Goal: Information Seeking & Learning: Learn about a topic

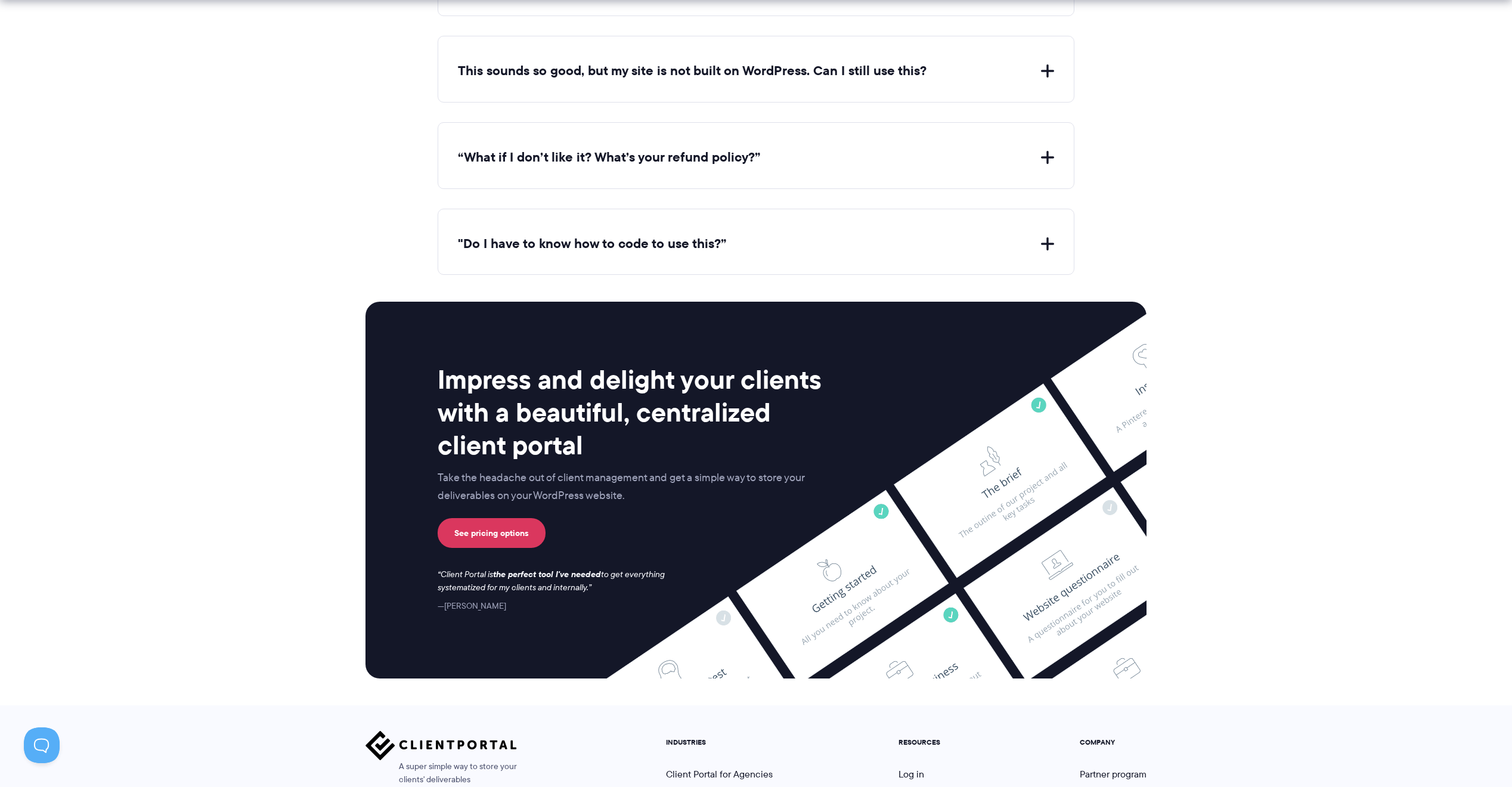
scroll to position [4685, 0]
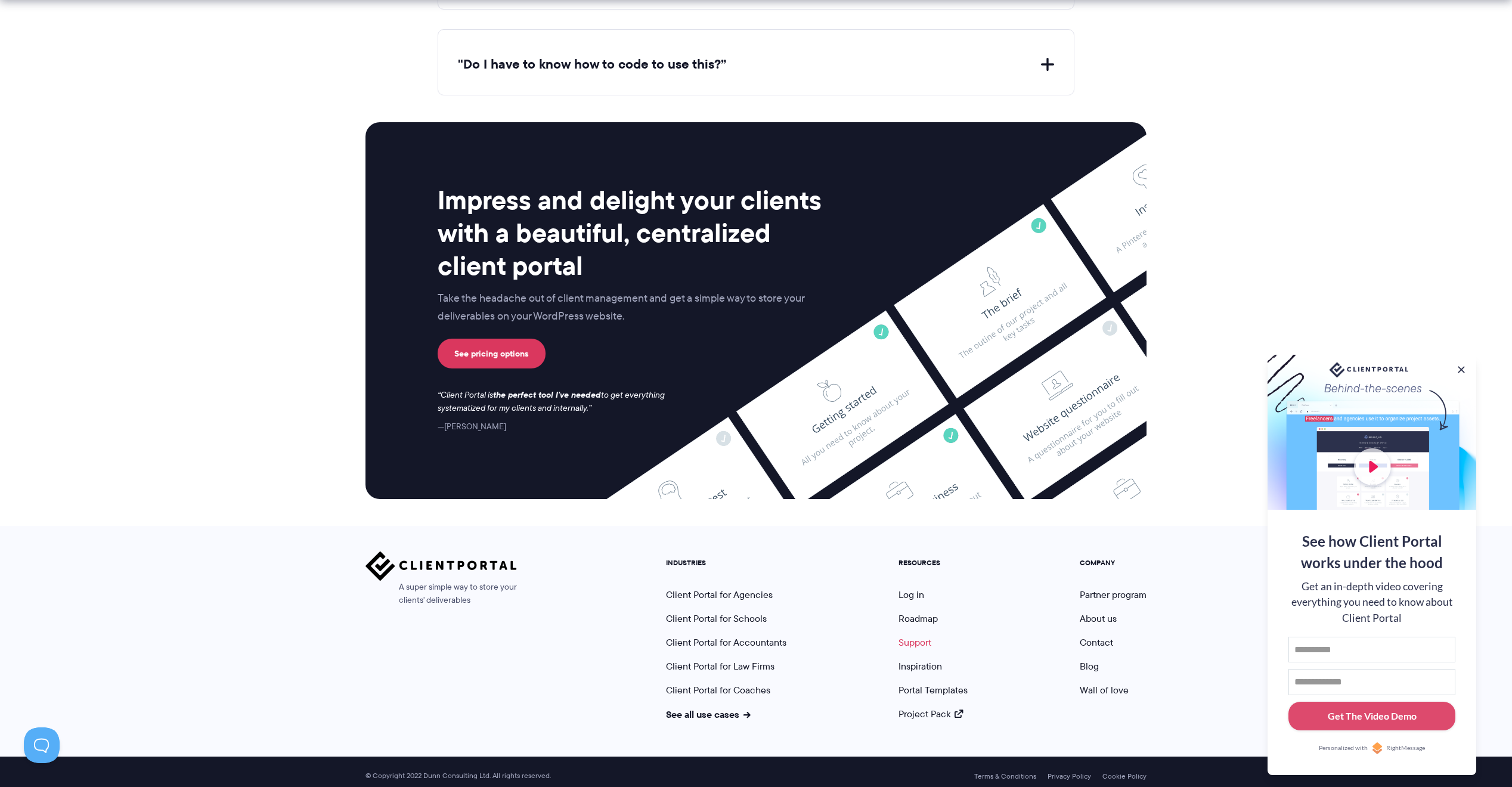
click at [921, 635] on link "Support" at bounding box center [914, 642] width 33 height 14
click at [925, 635] on link "Support" at bounding box center [914, 642] width 33 height 14
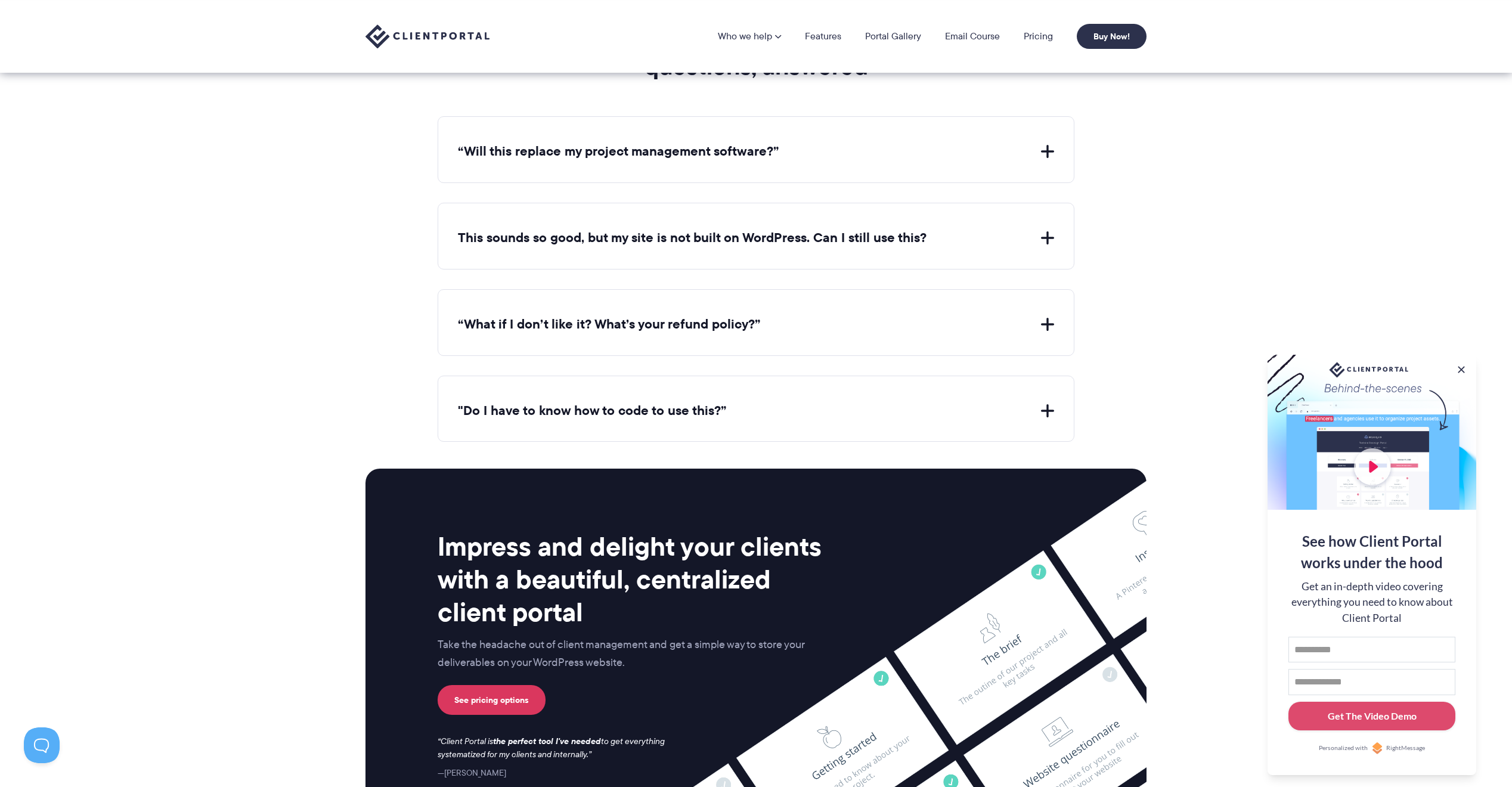
scroll to position [4155, 0]
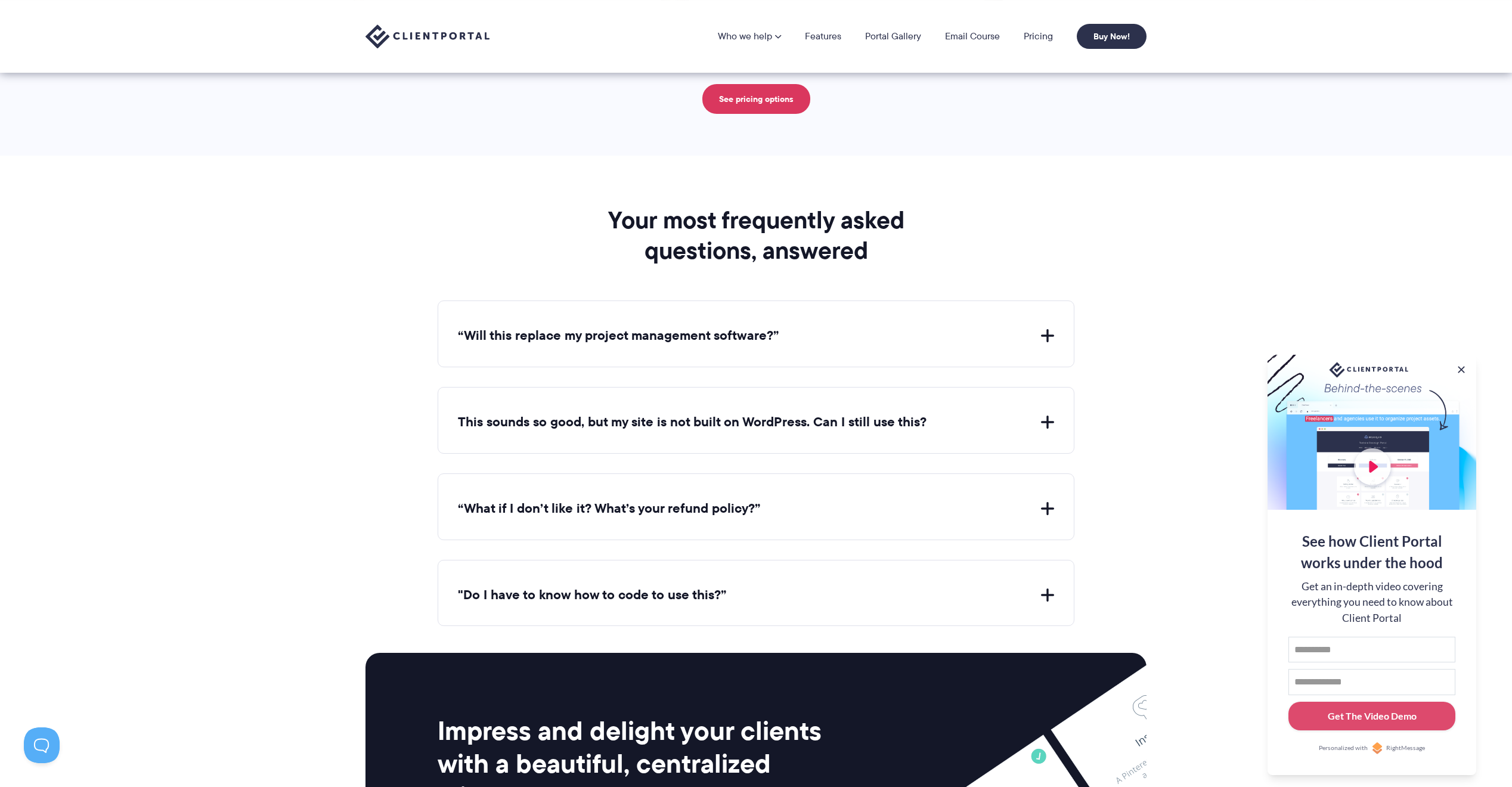
click at [846, 336] on button "“Will this replace my project management software?”" at bounding box center [756, 336] width 597 height 19
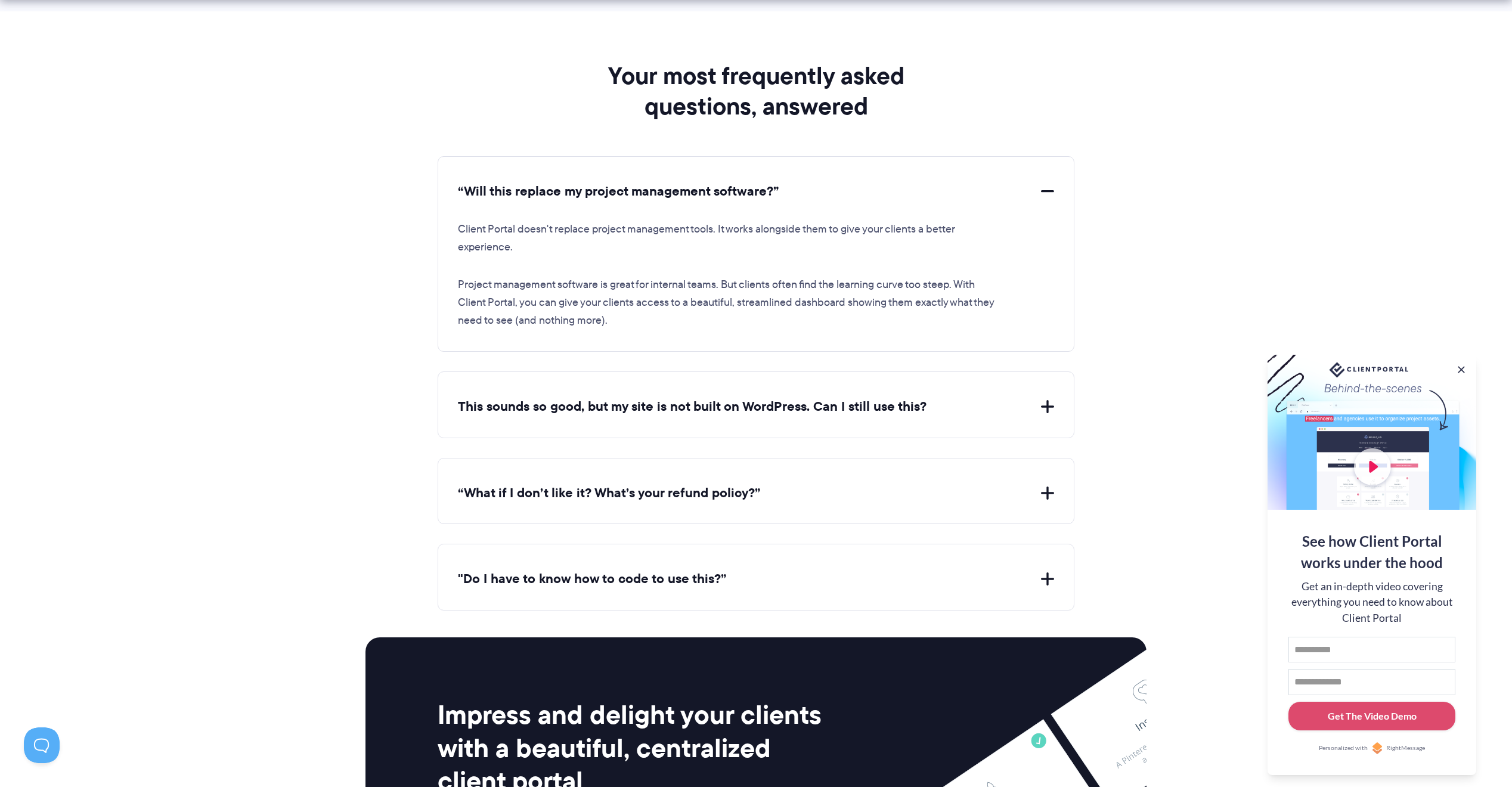
scroll to position [4360, 0]
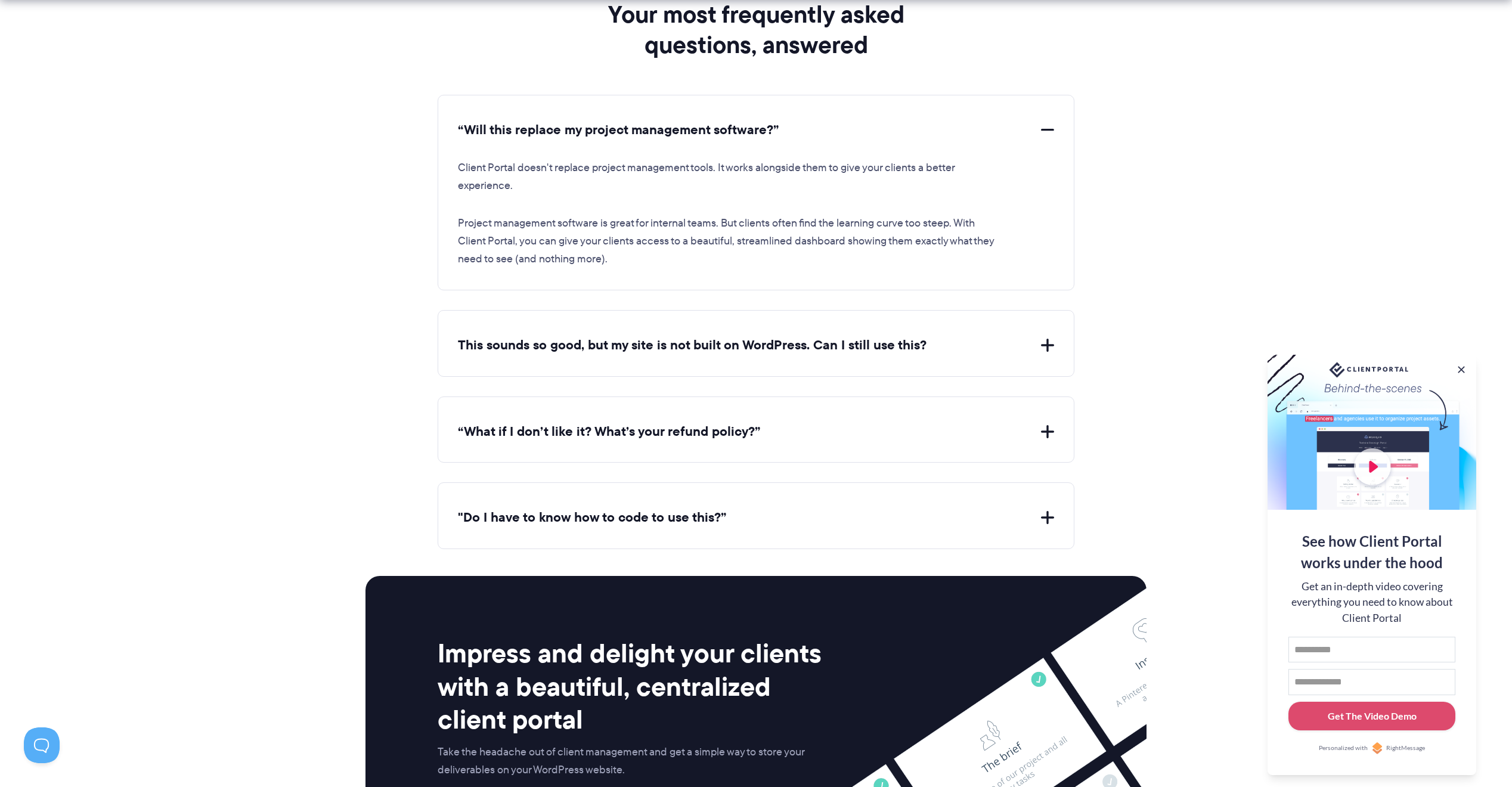
click at [876, 343] on button "This sounds so good, but my site is not built on WordPress. Can I still use thi…" at bounding box center [756, 346] width 597 height 19
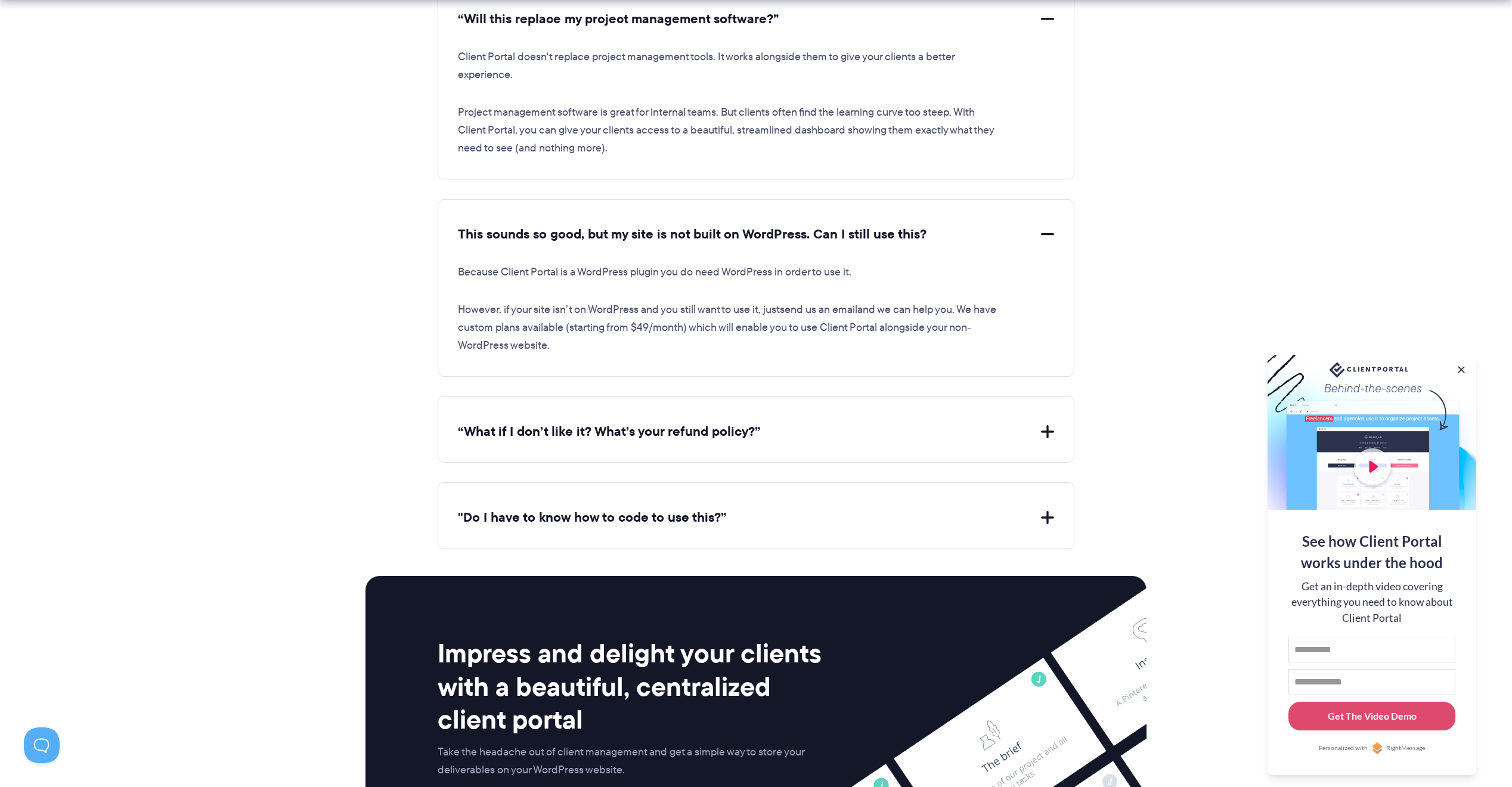
scroll to position [4533, 0]
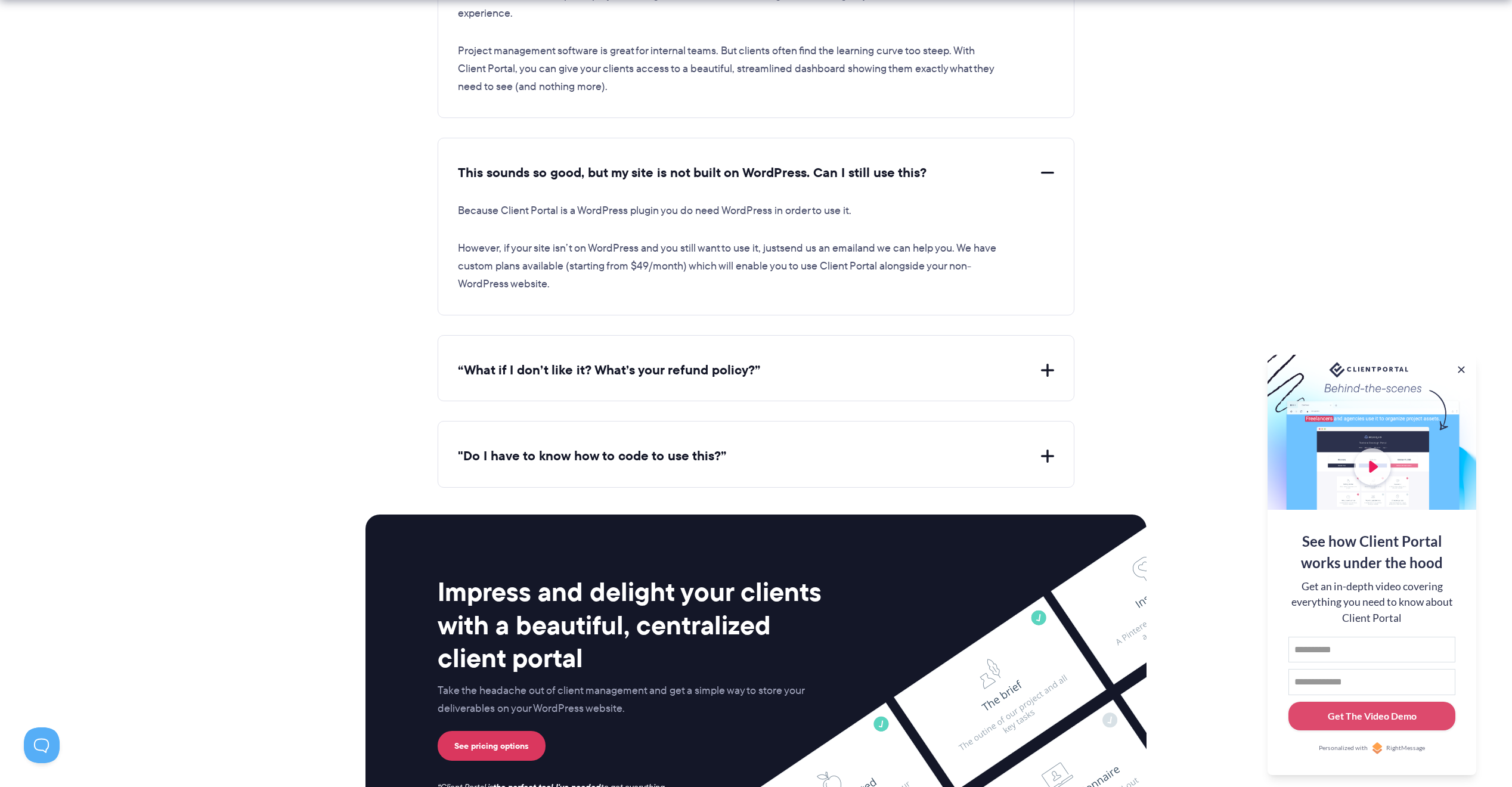
click at [873, 370] on button "“What if I don’t like it? What’s your refund policy?”" at bounding box center [756, 370] width 597 height 19
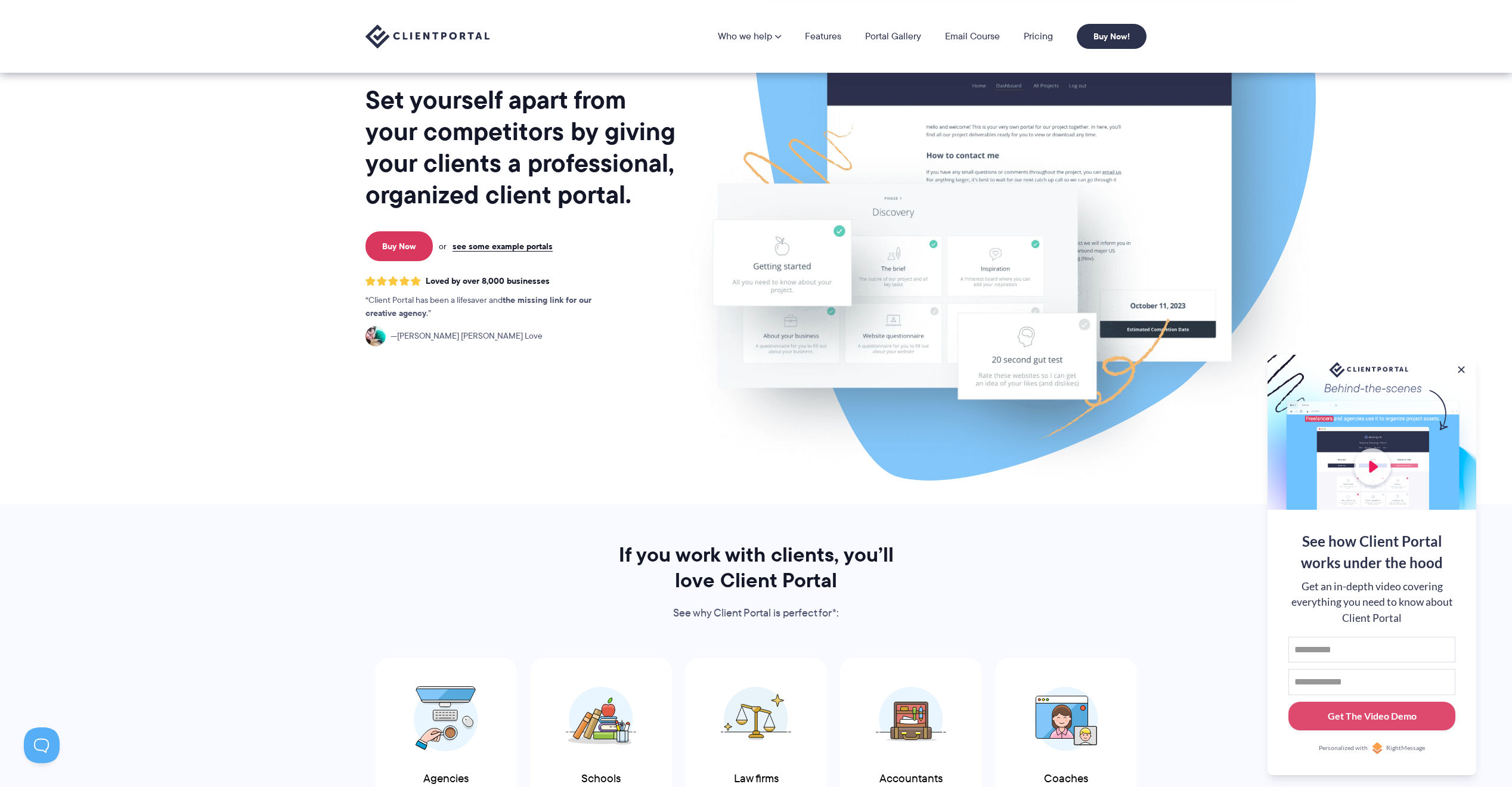
scroll to position [0, 0]
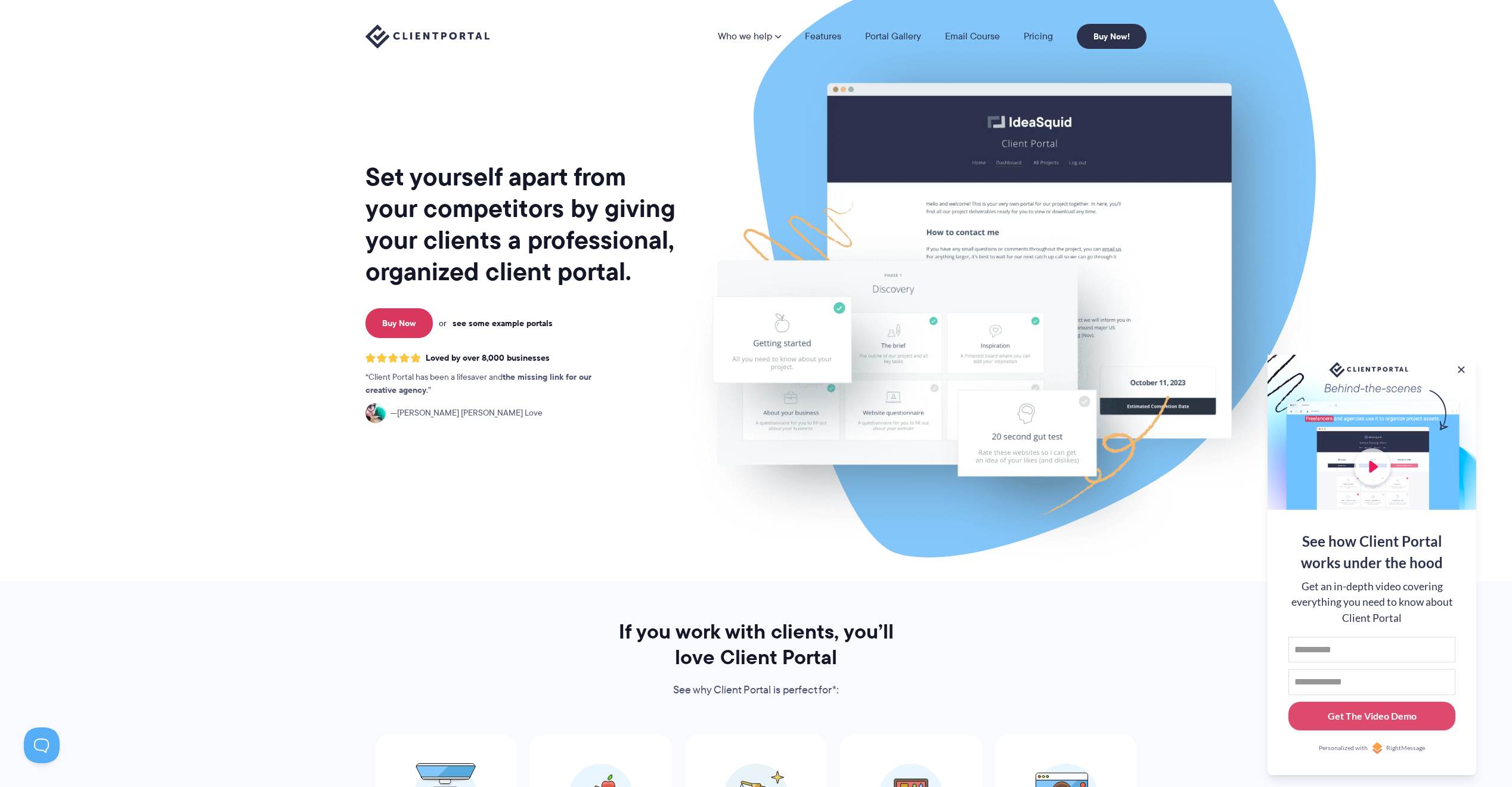
click at [523, 324] on link "see some example portals" at bounding box center [502, 322] width 100 height 10
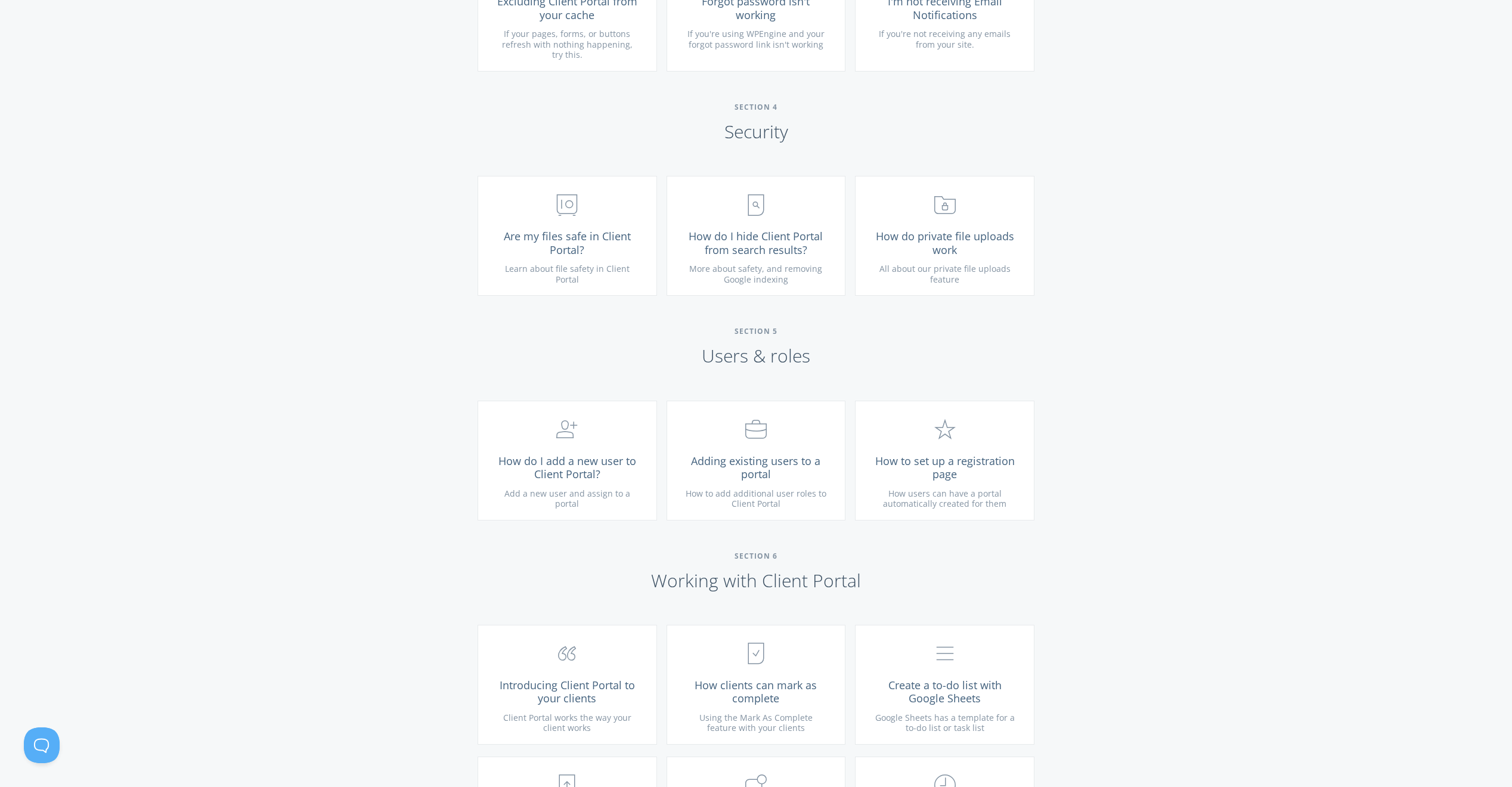
scroll to position [1810, 0]
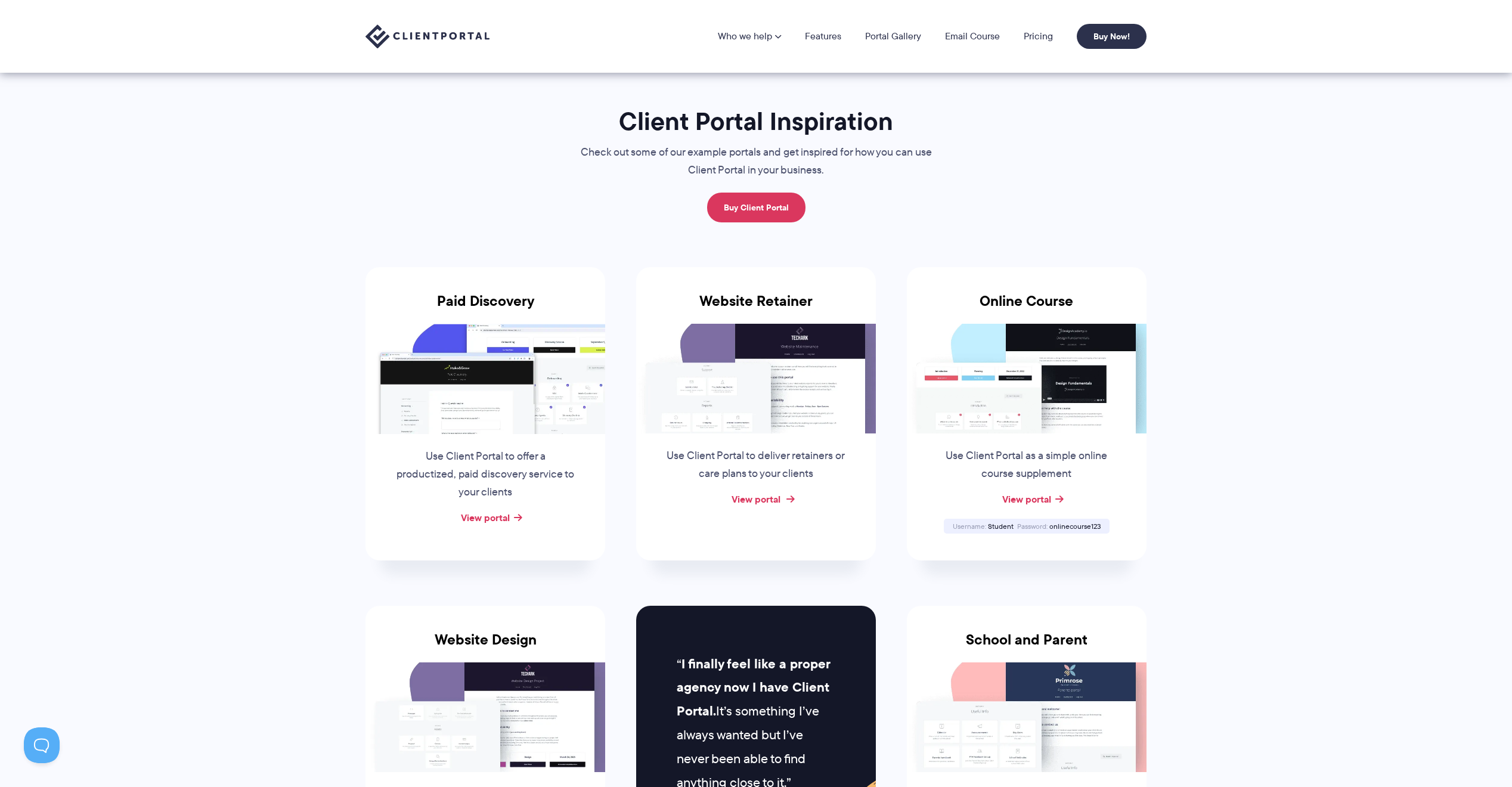
click at [756, 498] on link "View portal" at bounding box center [756, 499] width 49 height 14
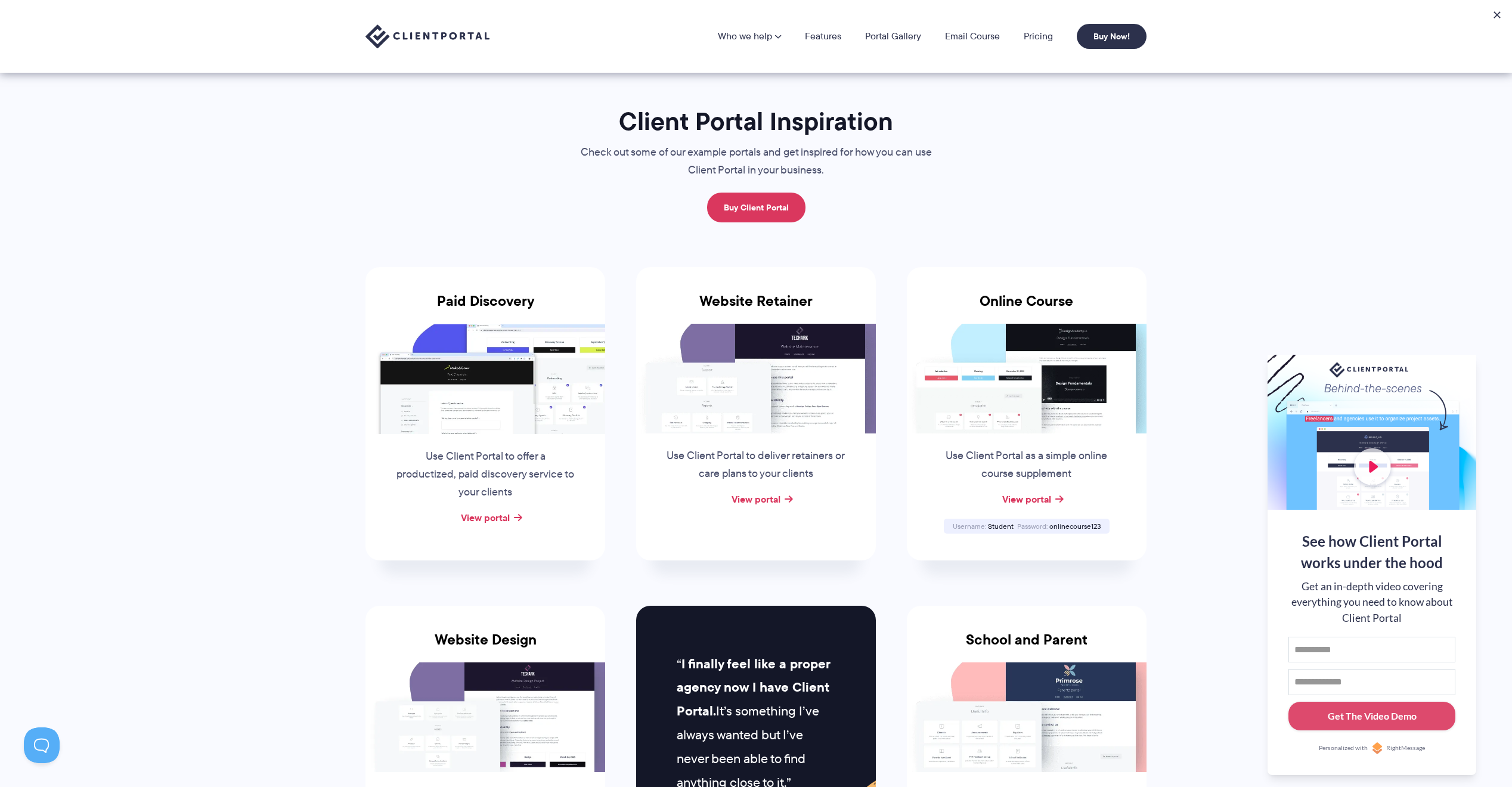
click at [431, 38] on img at bounding box center [428, 37] width 124 height 25
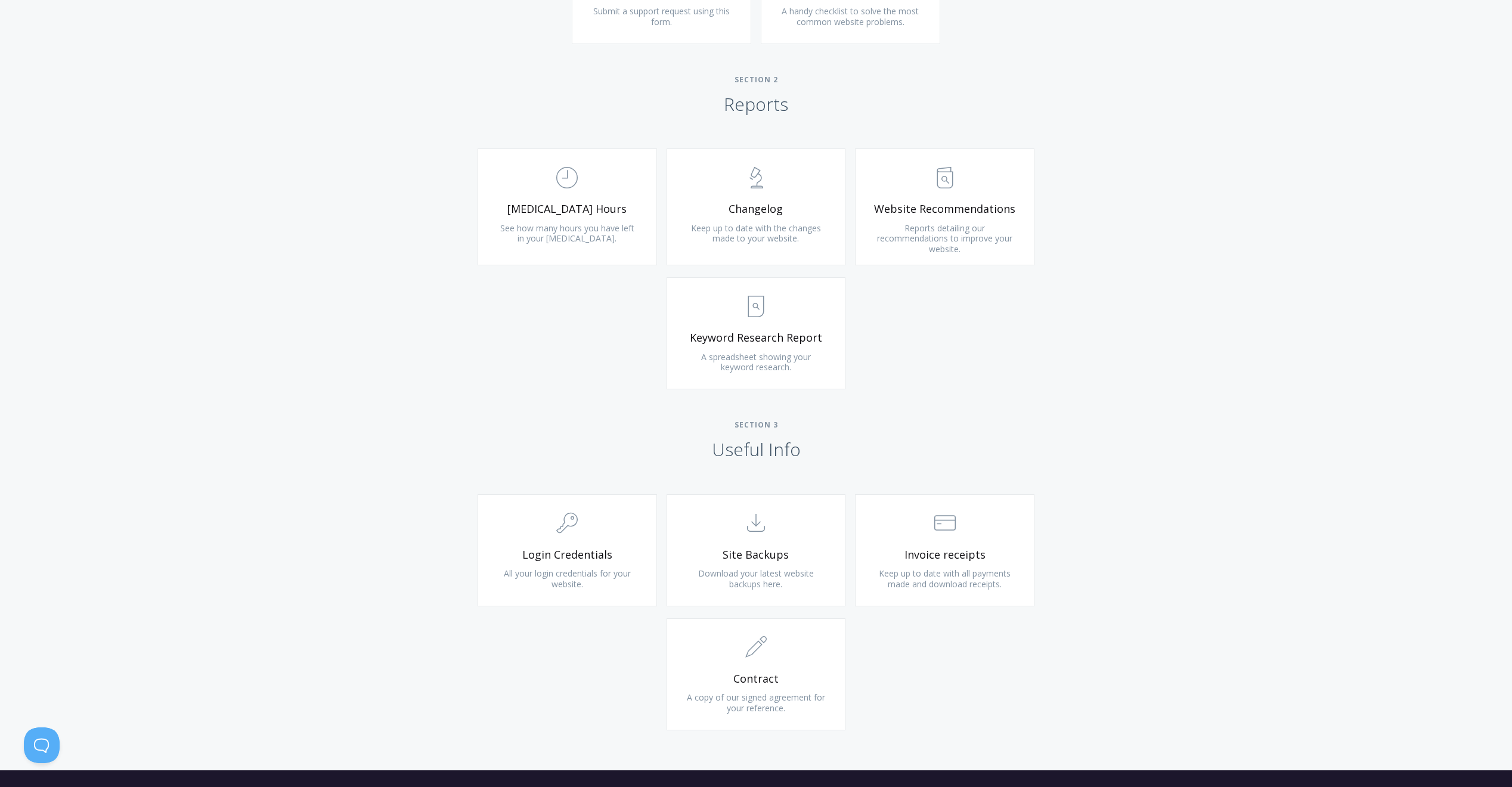
scroll to position [909, 0]
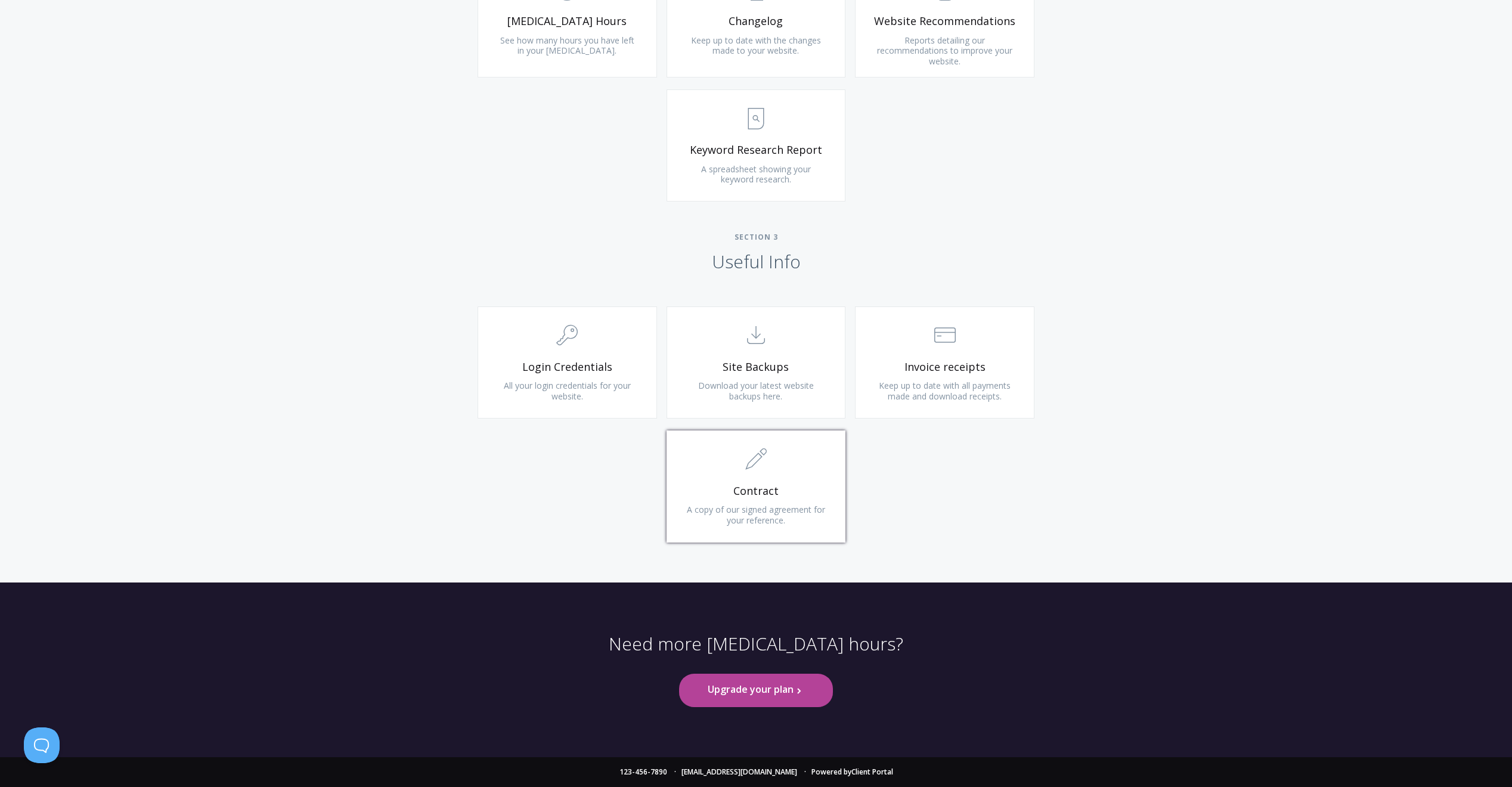
click at [767, 493] on span "Contract" at bounding box center [756, 491] width 142 height 14
click at [564, 361] on span "Login Credentials" at bounding box center [567, 367] width 142 height 14
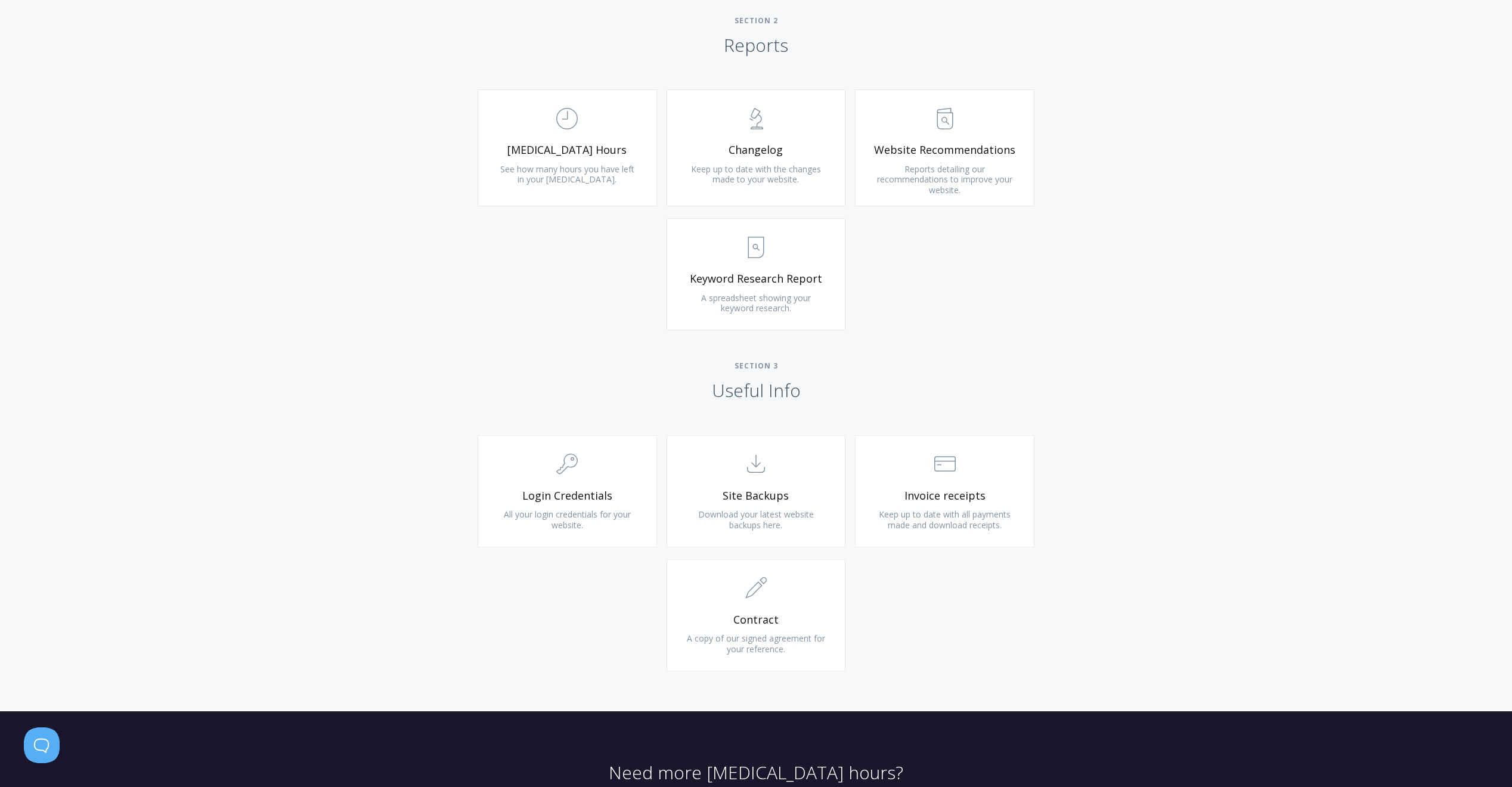
scroll to position [597, 0]
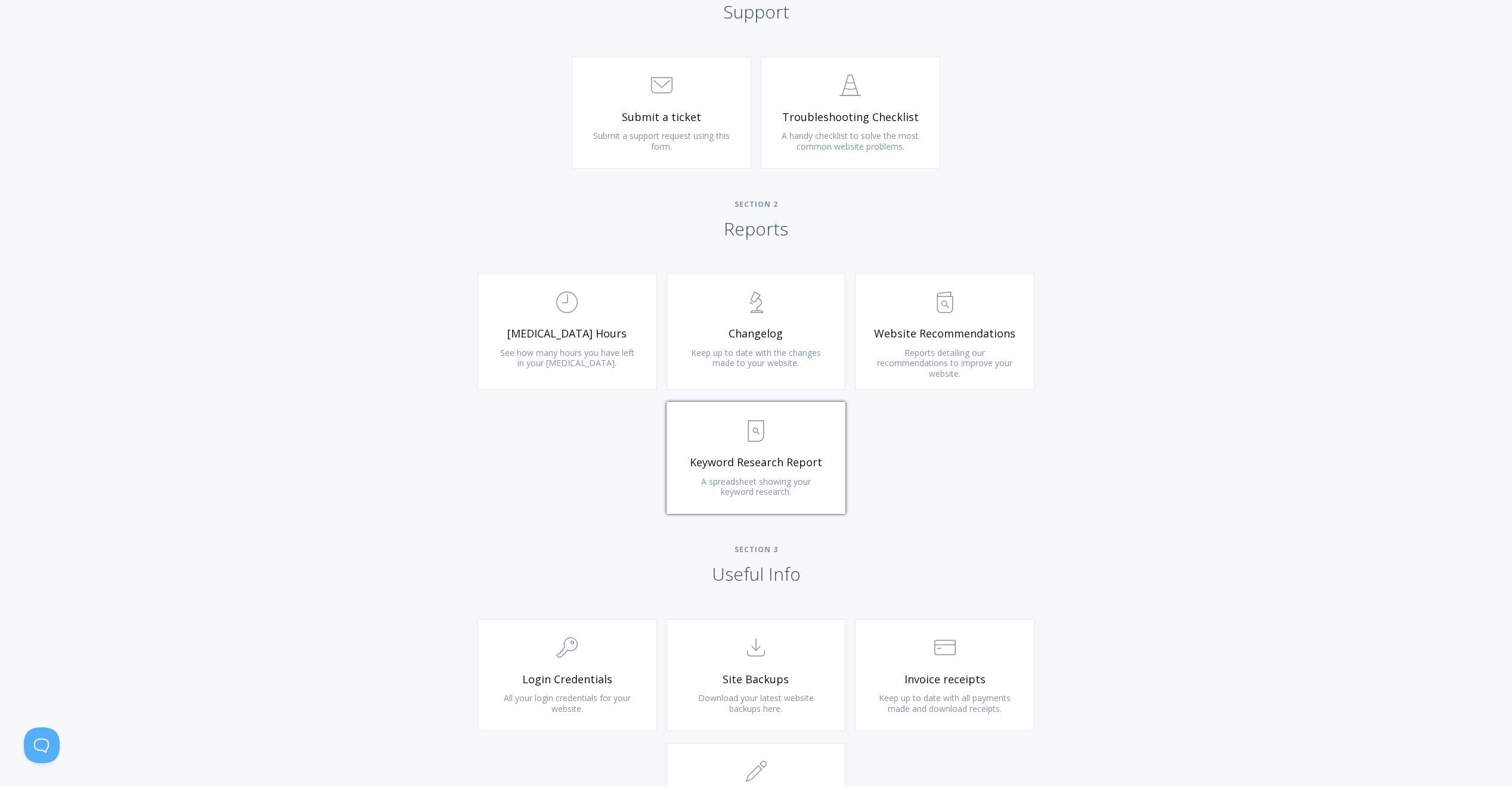
click at [749, 461] on span "Keyword Research Report" at bounding box center [756, 462] width 142 height 14
click at [514, 353] on span "See how many hours you have left in your [MEDICAL_DATA]." at bounding box center [567, 357] width 134 height 22
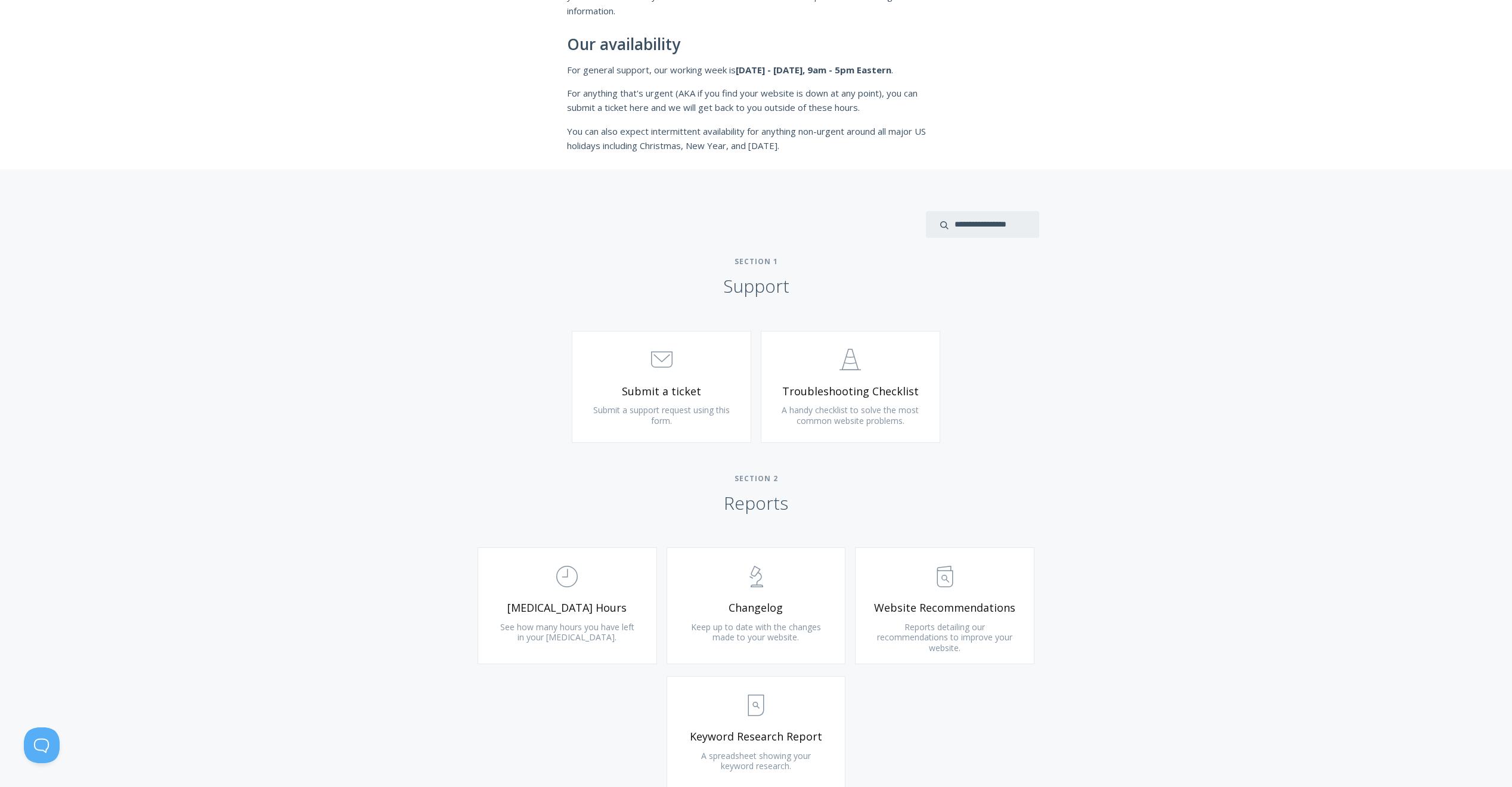
scroll to position [260, 0]
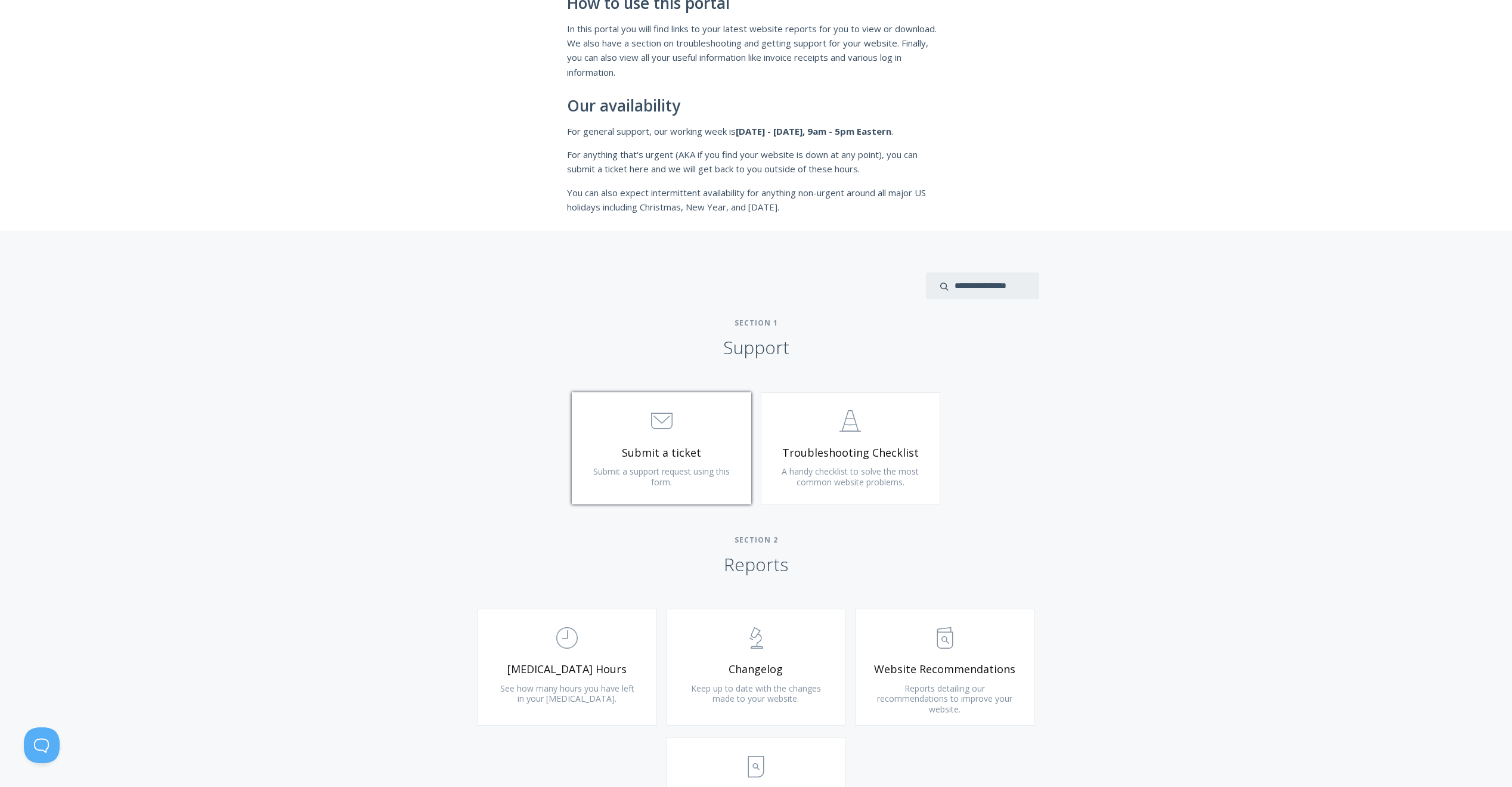
click at [673, 480] on link ".st0{fill:none;stroke:#000000;stroke-width:2;stroke-miterlimit:10;} 3. Communic…" at bounding box center [662, 448] width 179 height 112
click at [796, 429] on span ".st0{fill:none;stroke:#000000;stroke-width:2;stroke-miterlimit:10;} Untitled-24" at bounding box center [850, 421] width 142 height 37
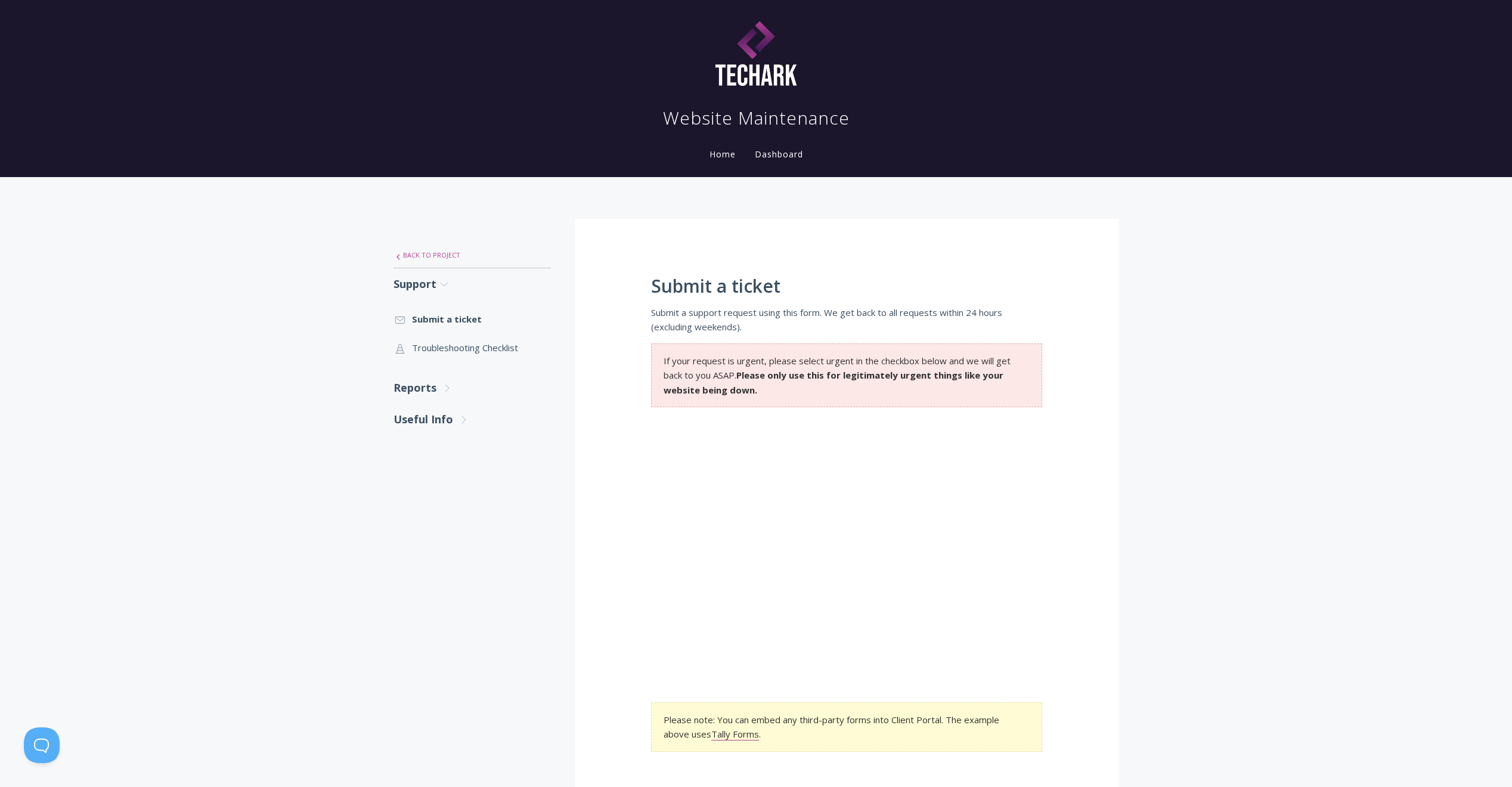
scroll to position [8, 0]
